Goal: Information Seeking & Learning: Learn about a topic

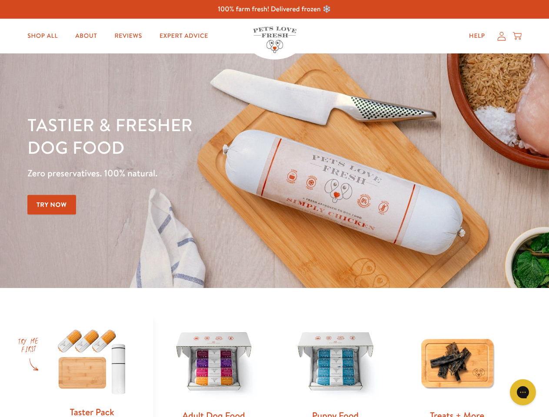
click at [274, 209] on div "Tastier & fresher dog food Zero preservatives. 100% natural. Try Now" at bounding box center [192, 170] width 330 height 115
click at [523, 393] on icon "Gorgias live chat" at bounding box center [523, 392] width 8 height 8
